Goal: Information Seeking & Learning: Learn about a topic

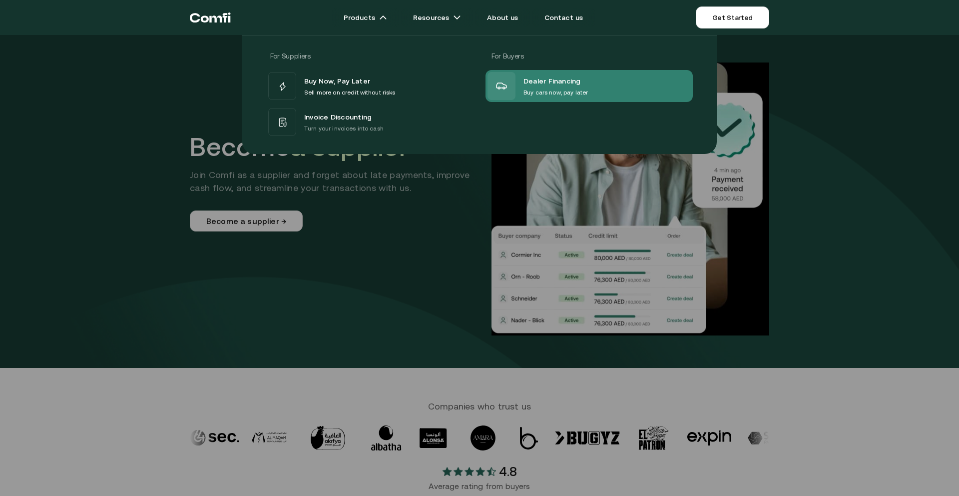
click at [568, 85] on span "Dealer Financing" at bounding box center [552, 80] width 57 height 13
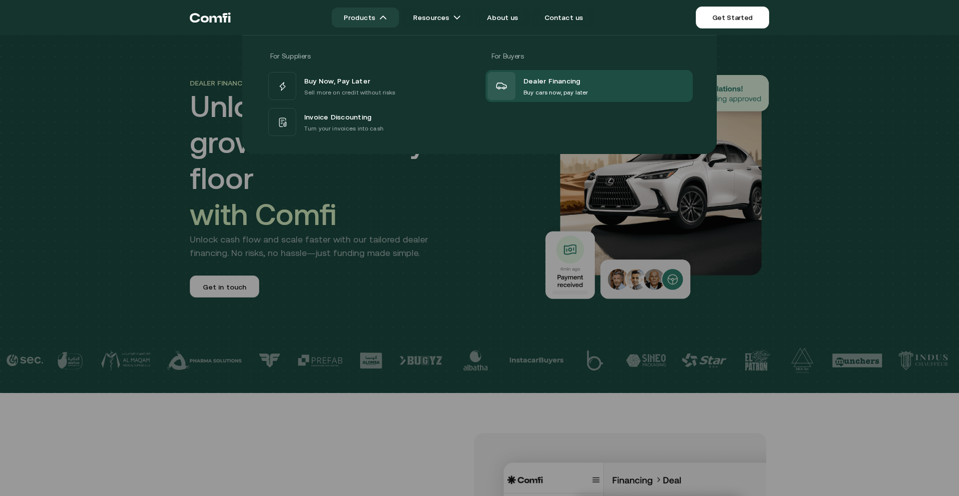
click at [365, 17] on link "Products" at bounding box center [365, 17] width 67 height 20
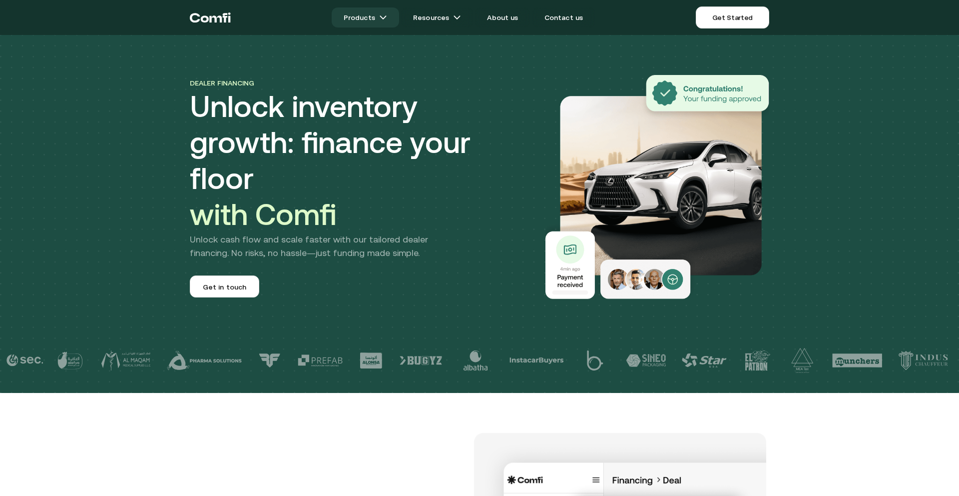
click at [365, 17] on link "Products" at bounding box center [365, 17] width 67 height 20
click at [383, 19] on link "Products" at bounding box center [365, 17] width 67 height 20
click at [508, 21] on link "About us" at bounding box center [502, 17] width 55 height 20
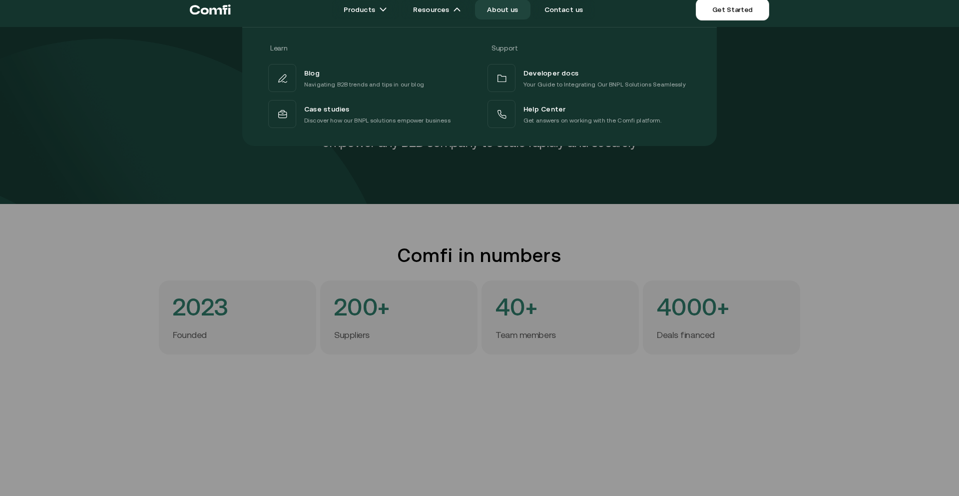
scroll to position [4, 0]
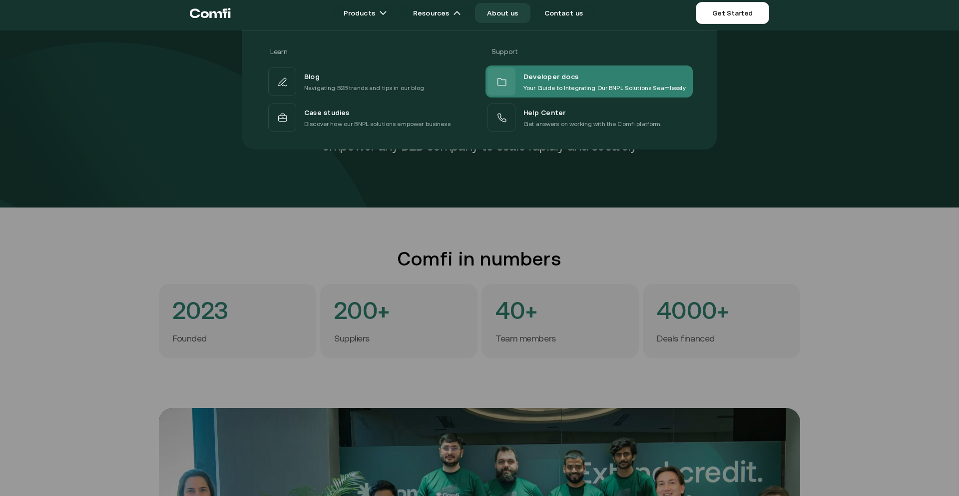
click at [570, 84] on p "Your Guide to Integrating Our BNPL Solutions Seamlessly" at bounding box center [605, 88] width 162 height 10
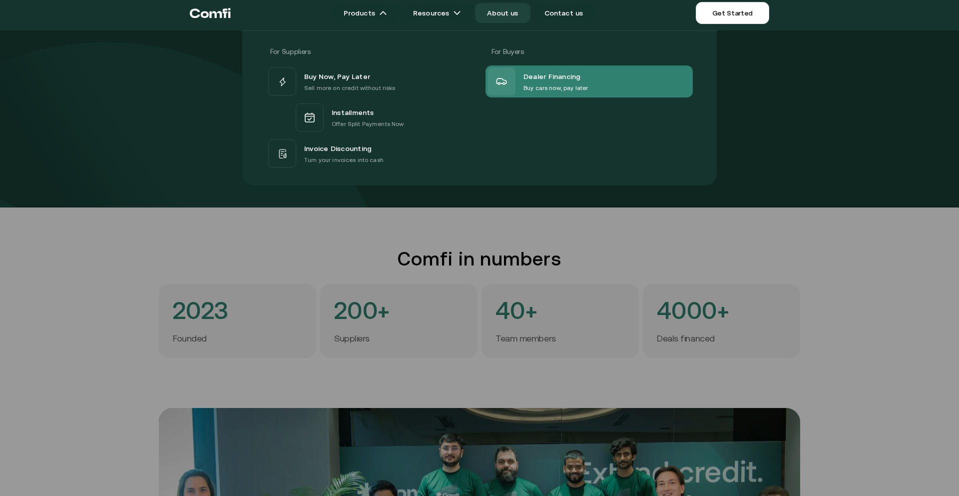
click at [574, 86] on p "Buy cars now, pay later" at bounding box center [556, 88] width 64 height 10
